Goal: Task Accomplishment & Management: Manage account settings

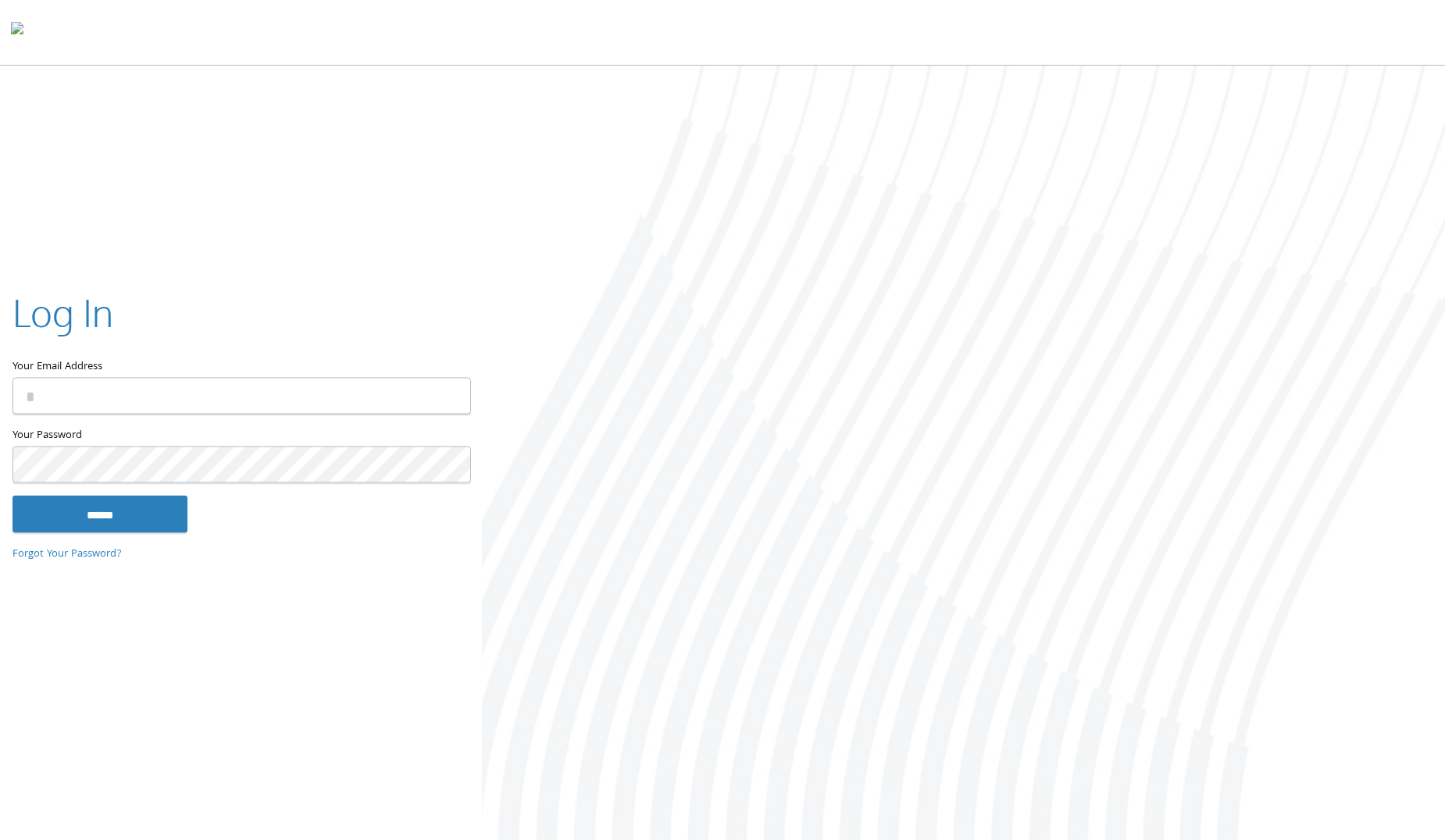
click at [150, 390] on input "Your Email Address" at bounding box center [241, 396] width 458 height 37
type input "**********"
click at [135, 522] on input "******" at bounding box center [100, 514] width 175 height 37
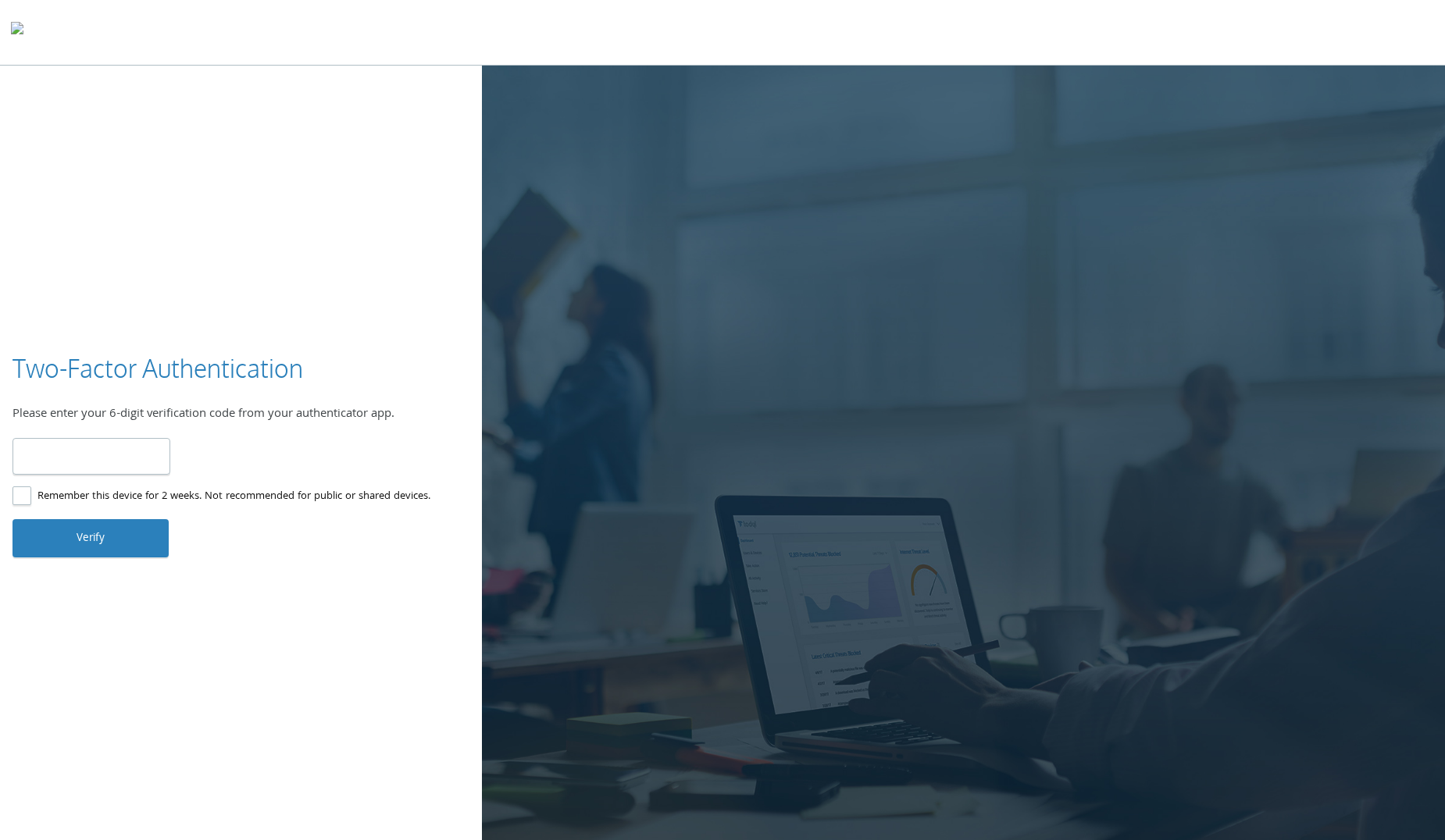
type input "******"
